Goal: Find contact information: Find contact information

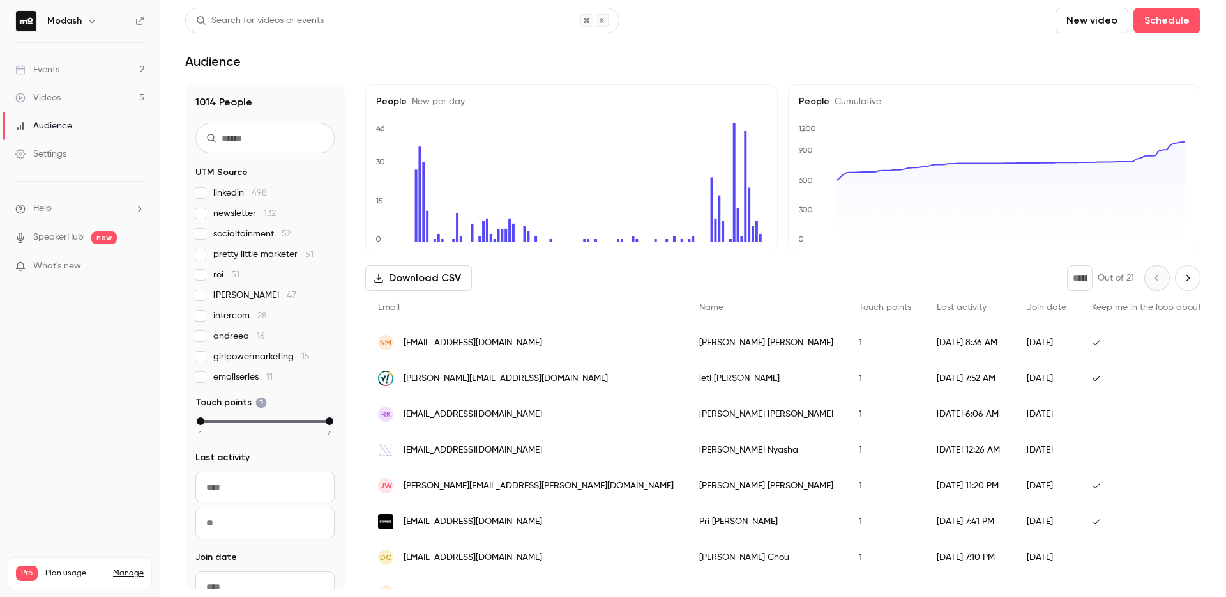
click at [86, 68] on link "Events 2" at bounding box center [80, 70] width 160 height 28
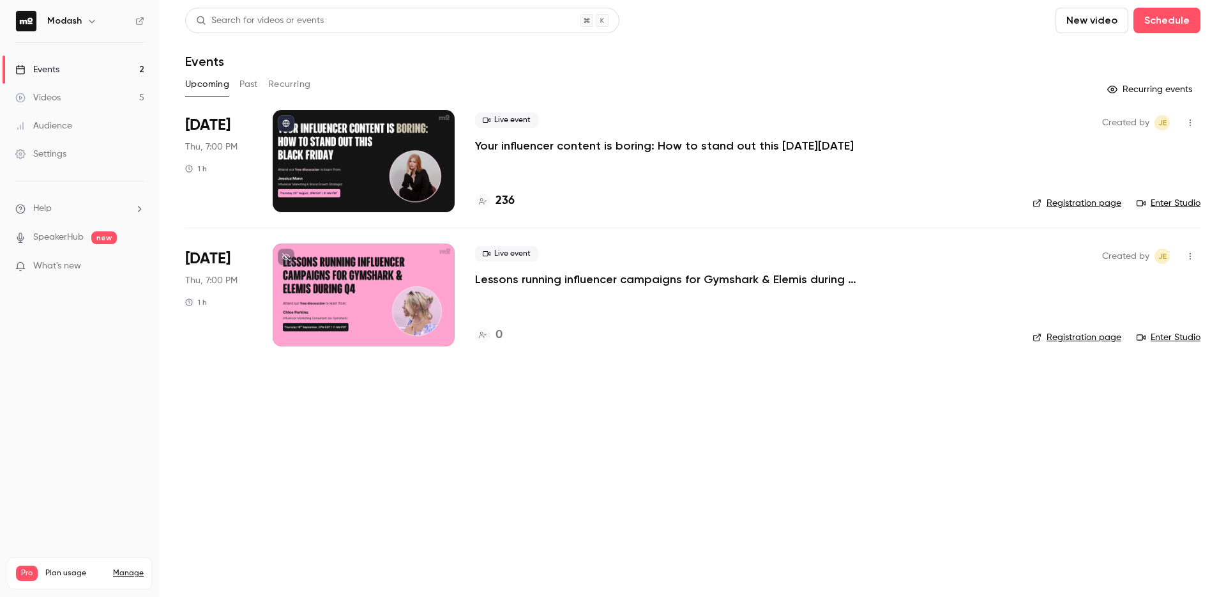
click at [507, 207] on h4 "236" at bounding box center [505, 200] width 19 height 17
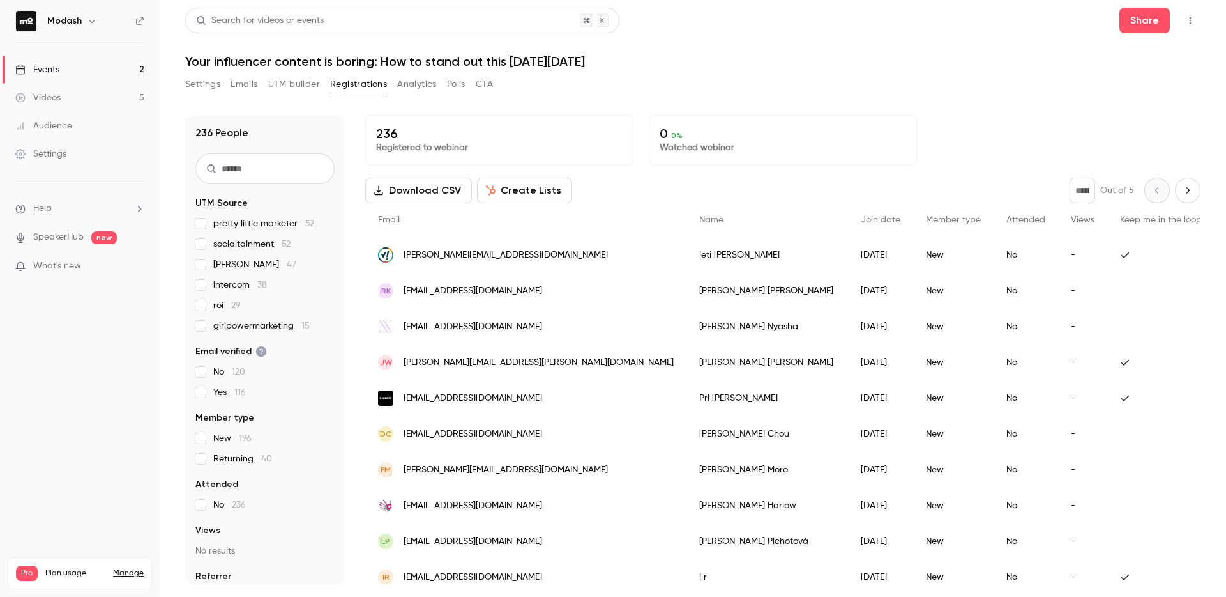
click at [60, 70] on link "Events 2" at bounding box center [80, 70] width 160 height 28
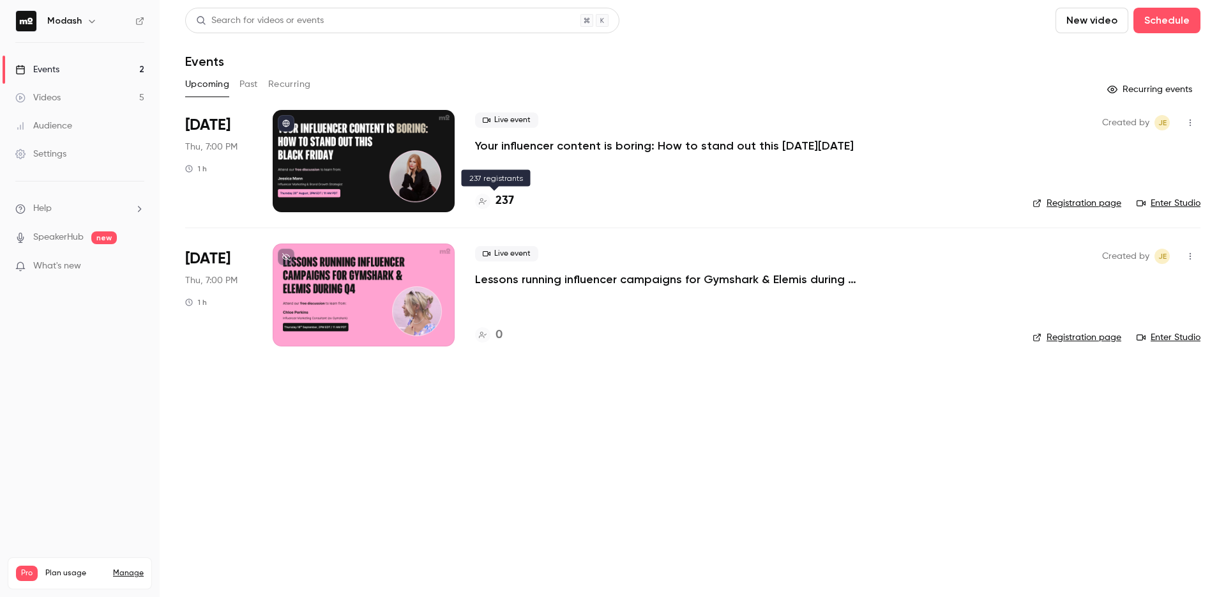
click at [480, 202] on icon at bounding box center [483, 201] width 8 height 6
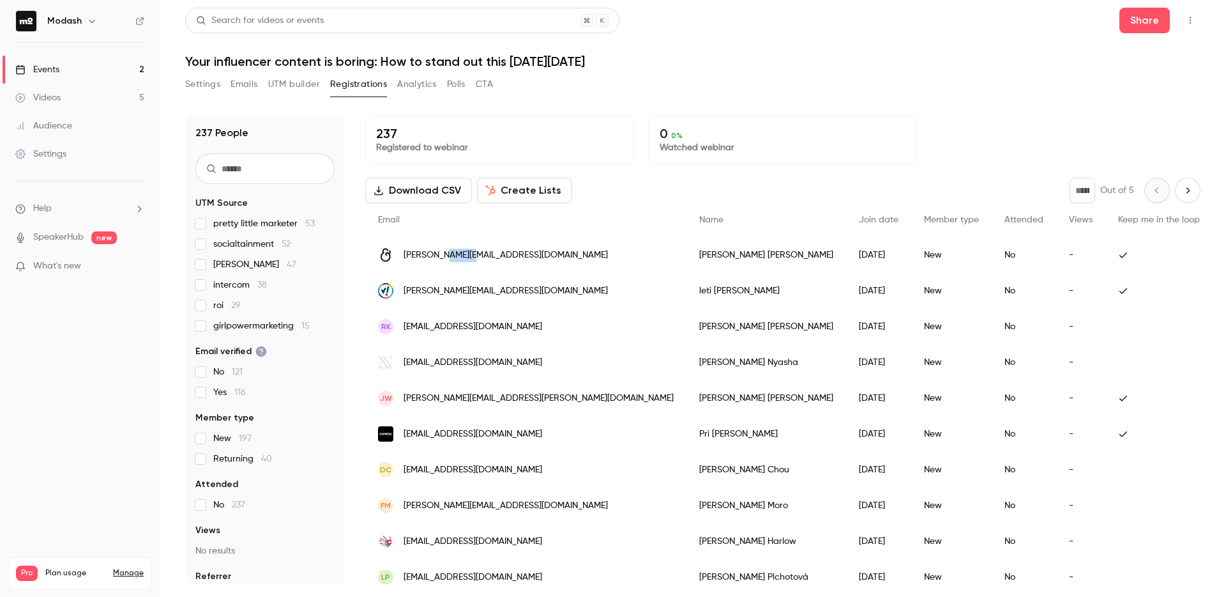
drag, startPoint x: 484, startPoint y: 261, endPoint x: 444, endPoint y: 256, distance: 40.6
click at [444, 256] on div "[PERSON_NAME][EMAIL_ADDRESS][DOMAIN_NAME]" at bounding box center [525, 255] width 321 height 36
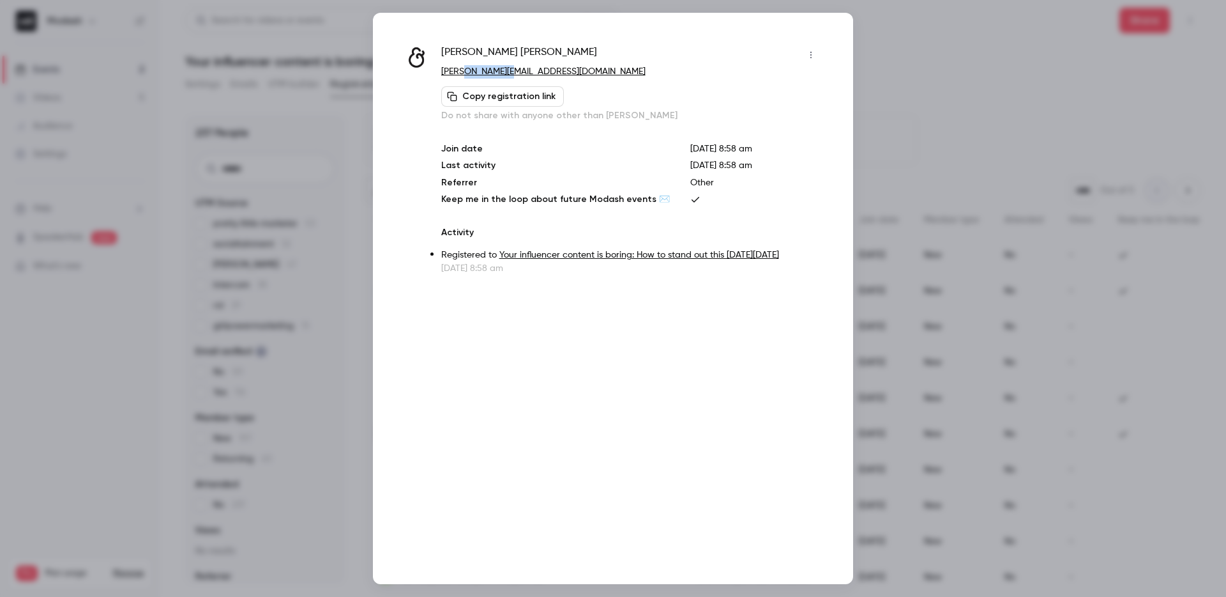
drag, startPoint x: 507, startPoint y: 73, endPoint x: 460, endPoint y: 72, distance: 46.6
click at [460, 72] on p "[PERSON_NAME][EMAIL_ADDRESS][DOMAIN_NAME]" at bounding box center [631, 71] width 380 height 13
drag, startPoint x: 949, startPoint y: 258, endPoint x: 942, endPoint y: 256, distance: 7.3
click at [949, 257] on div at bounding box center [613, 298] width 1226 height 597
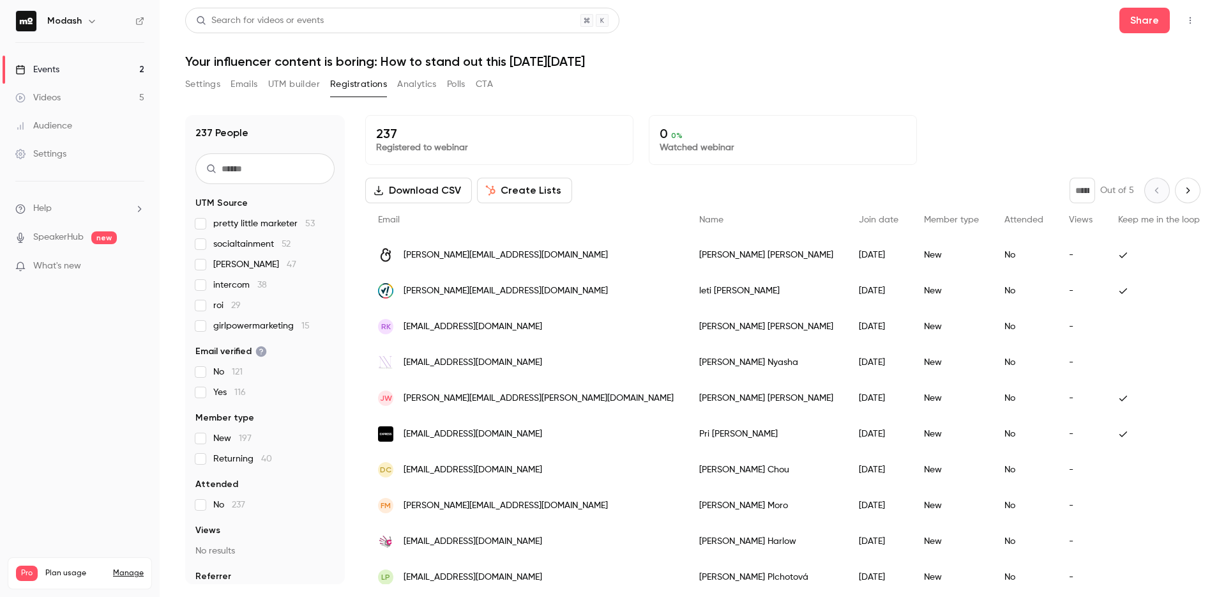
click at [41, 65] on div "Events" at bounding box center [37, 69] width 44 height 13
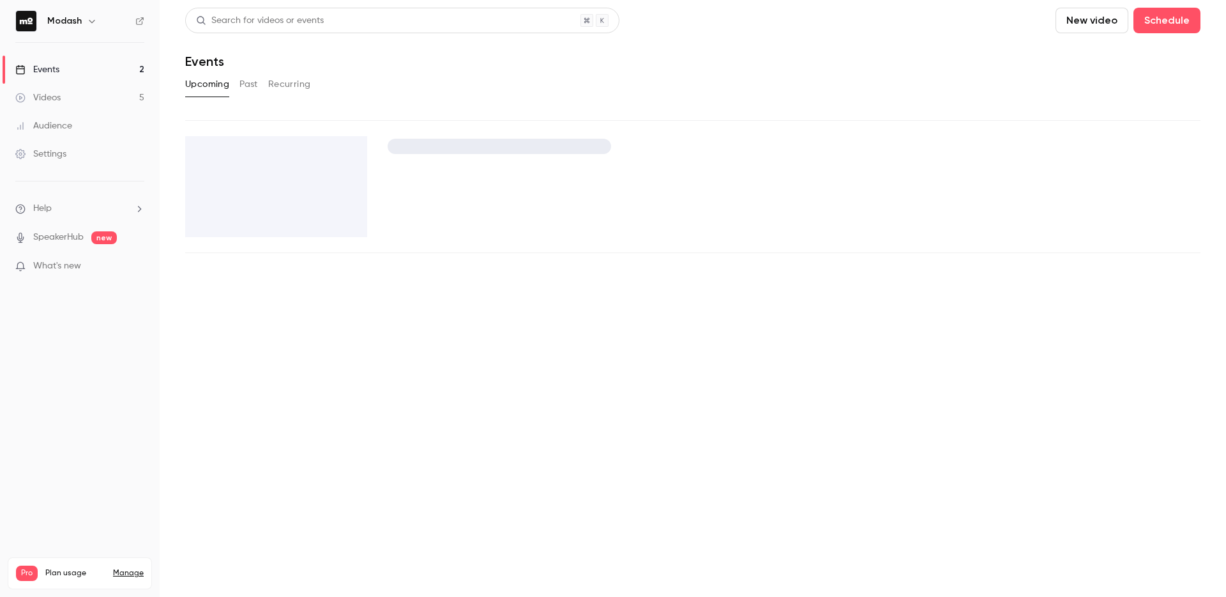
click at [41, 65] on div "Events" at bounding box center [37, 69] width 44 height 13
